Goal: Task Accomplishment & Management: Manage account settings

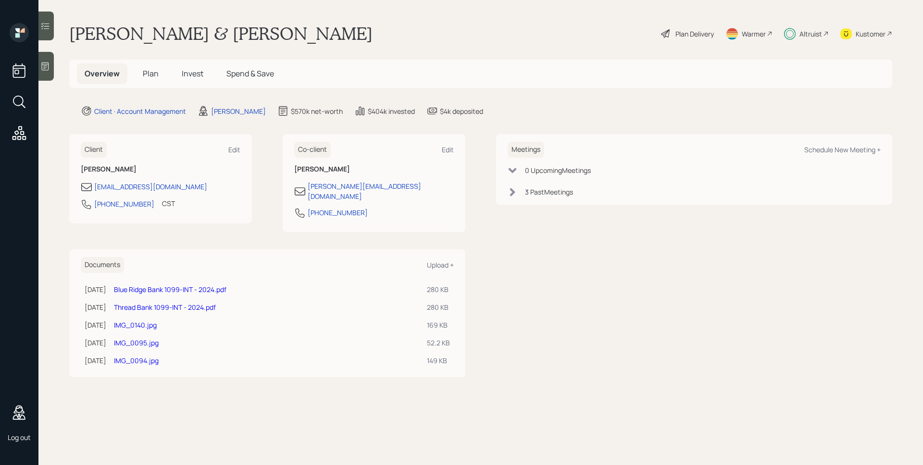
click at [801, 33] on div "Altruist" at bounding box center [810, 34] width 23 height 10
click at [254, 73] on span "Spend & Save" at bounding box center [250, 73] width 48 height 11
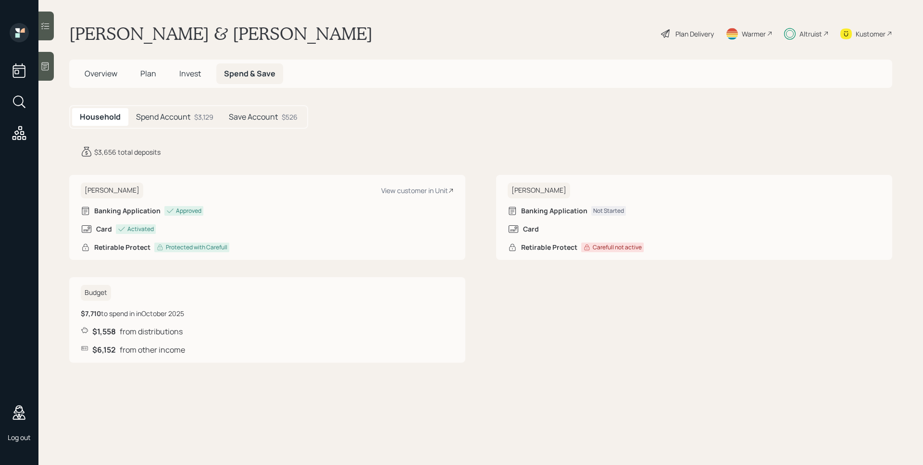
click at [267, 119] on h5 "Save Account" at bounding box center [253, 116] width 49 height 9
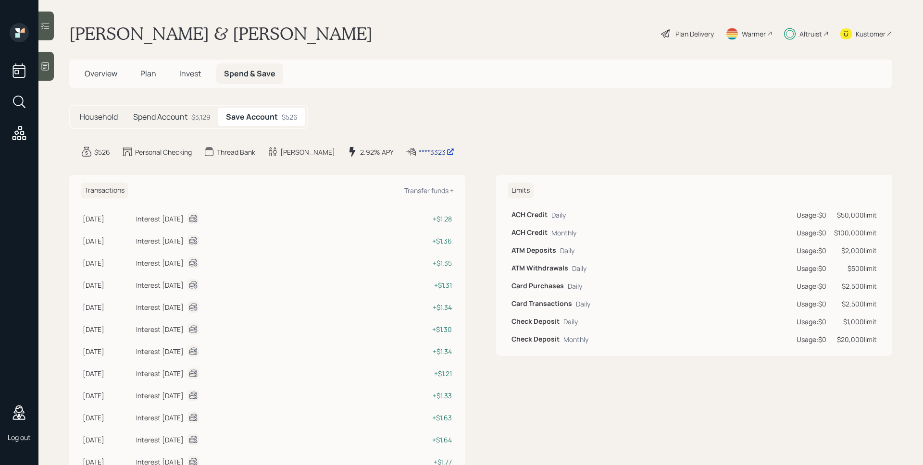
click at [419, 151] on div "****3323" at bounding box center [437, 152] width 36 height 10
click at [195, 121] on div "$3,129" at bounding box center [200, 117] width 19 height 10
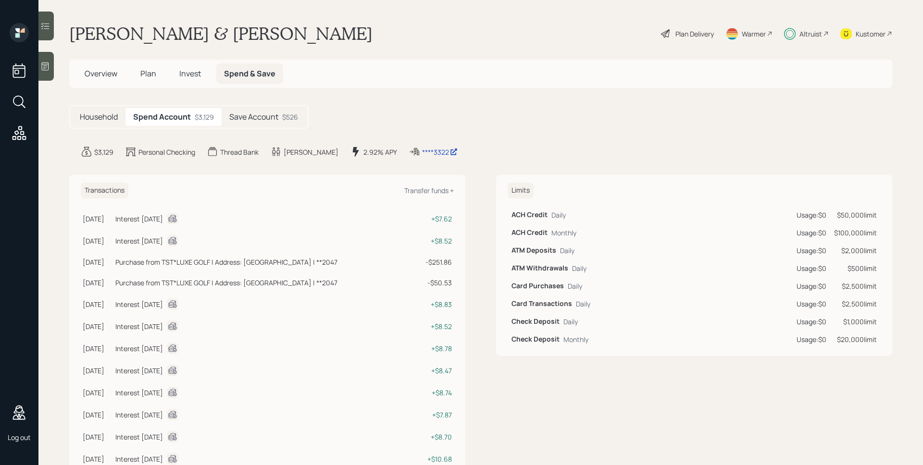
click at [101, 114] on h5 "Household" at bounding box center [99, 116] width 38 height 9
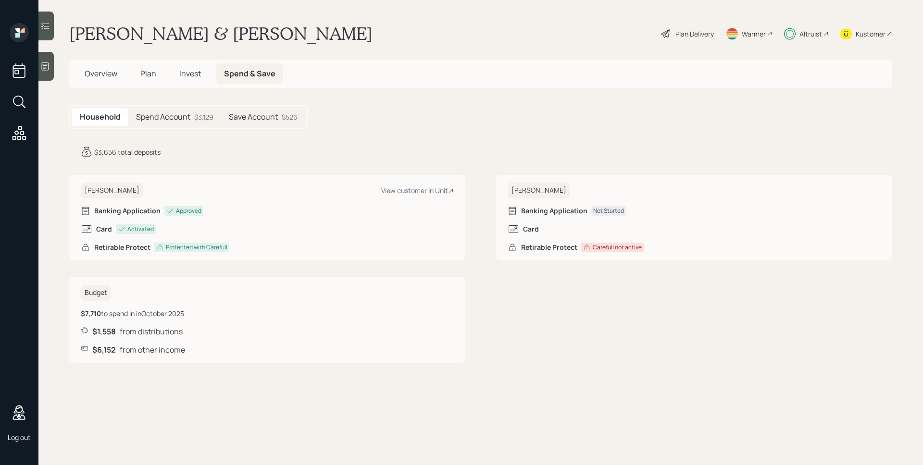
click at [690, 90] on main "[PERSON_NAME] & [PERSON_NAME] Plan Delivery Warmer Altruist Kustomer Overview P…" at bounding box center [480, 232] width 884 height 465
